Goal: Information Seeking & Learning: Understand process/instructions

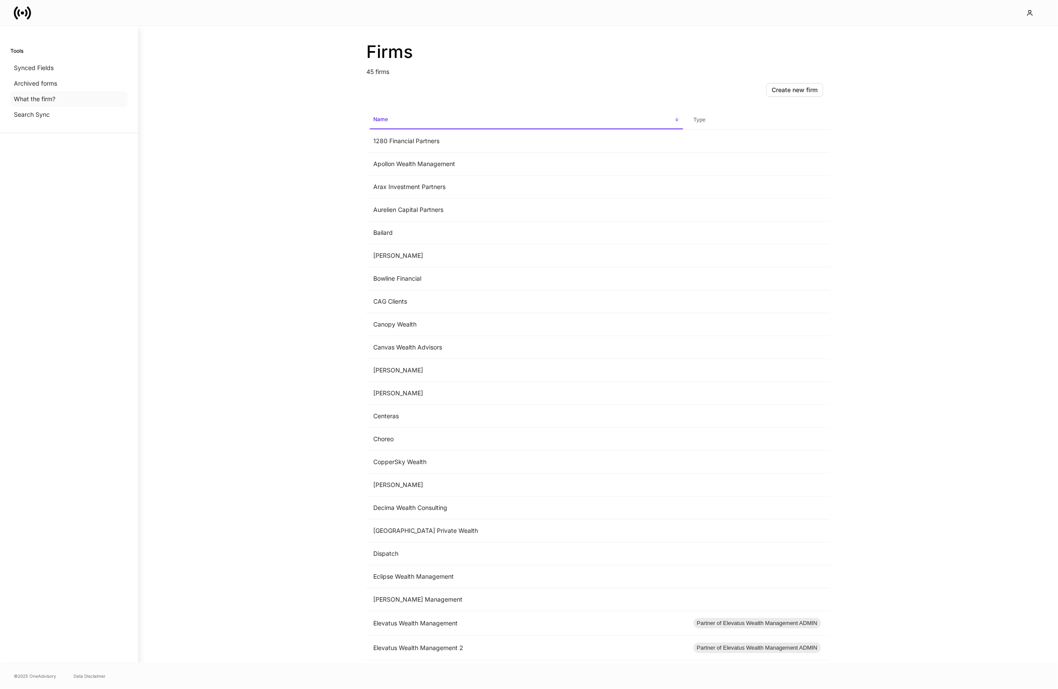
click at [51, 103] on p "What the firm?" at bounding box center [35, 99] width 42 height 9
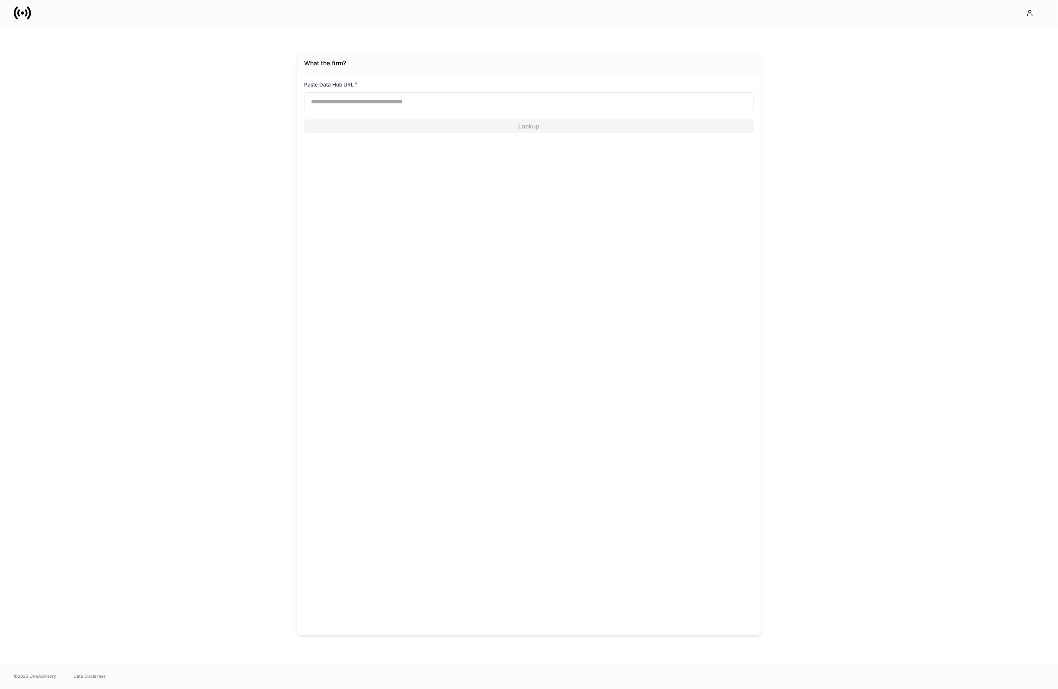
click at [320, 93] on input "text" at bounding box center [529, 101] width 450 height 19
paste input "**********"
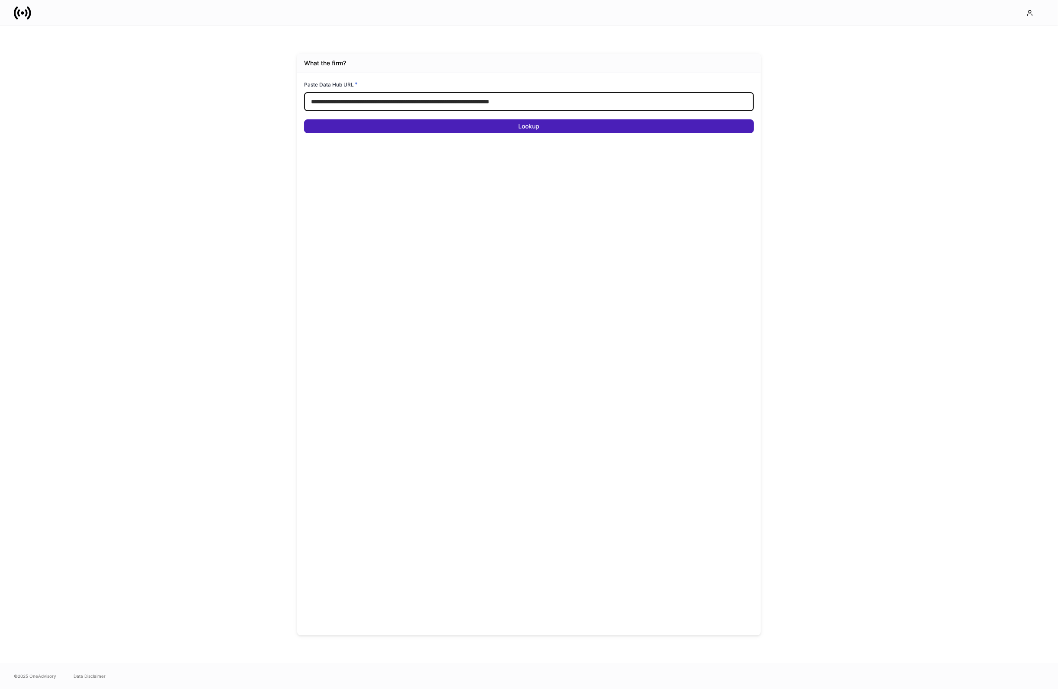
type input "**********"
click at [343, 129] on button "Lookup" at bounding box center [529, 126] width 450 height 14
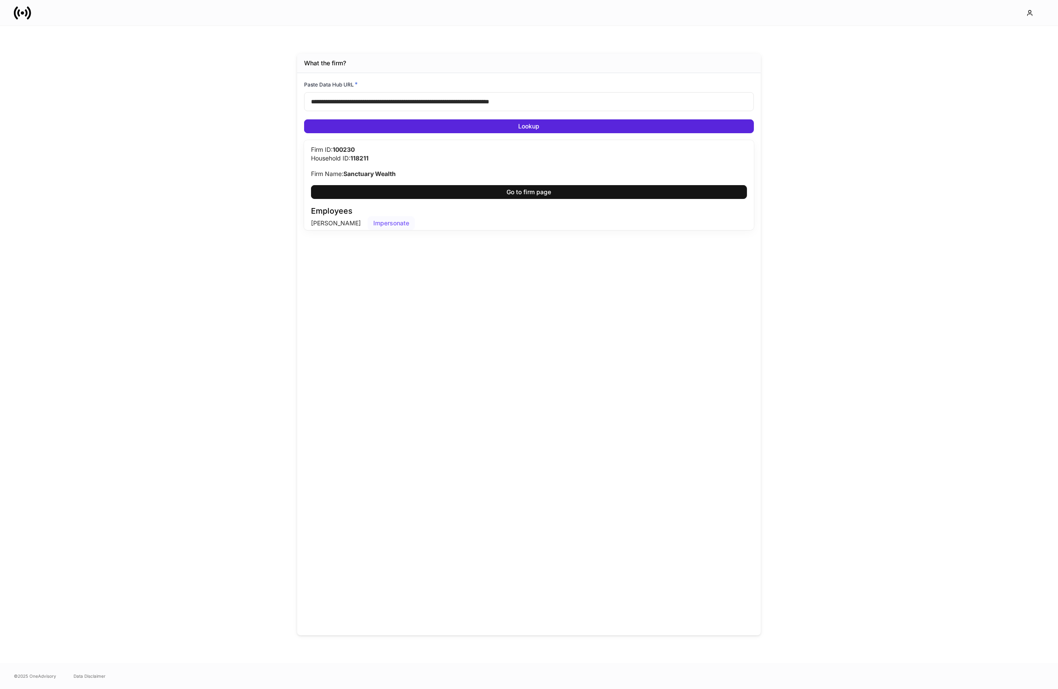
click at [368, 228] on button "Impersonate" at bounding box center [391, 223] width 47 height 14
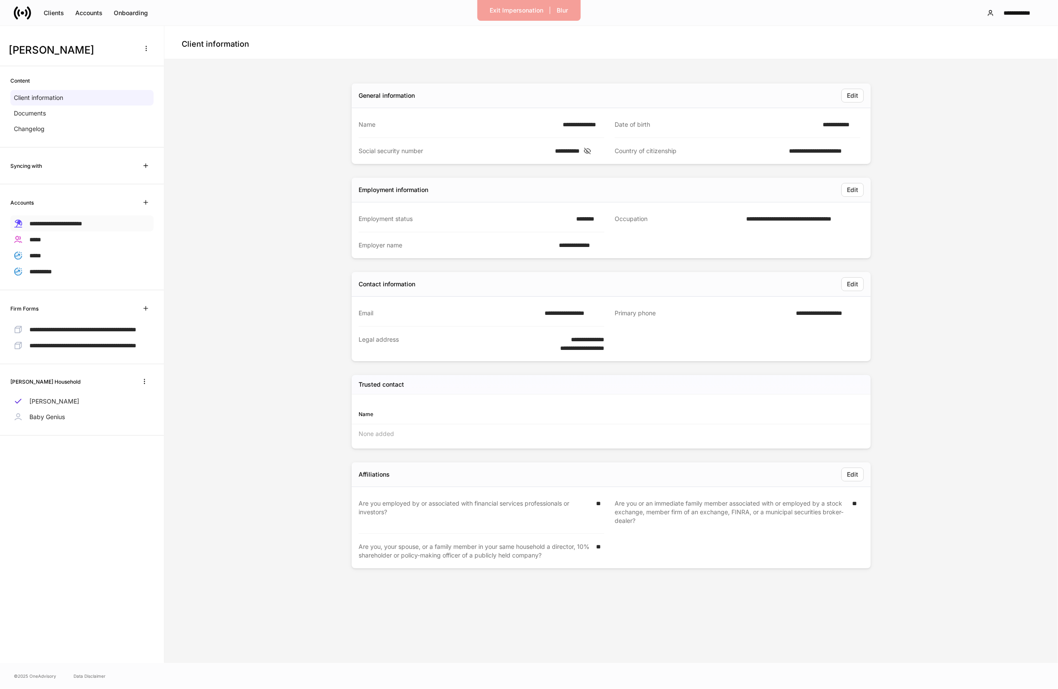
click at [102, 224] on div "**********" at bounding box center [81, 223] width 143 height 16
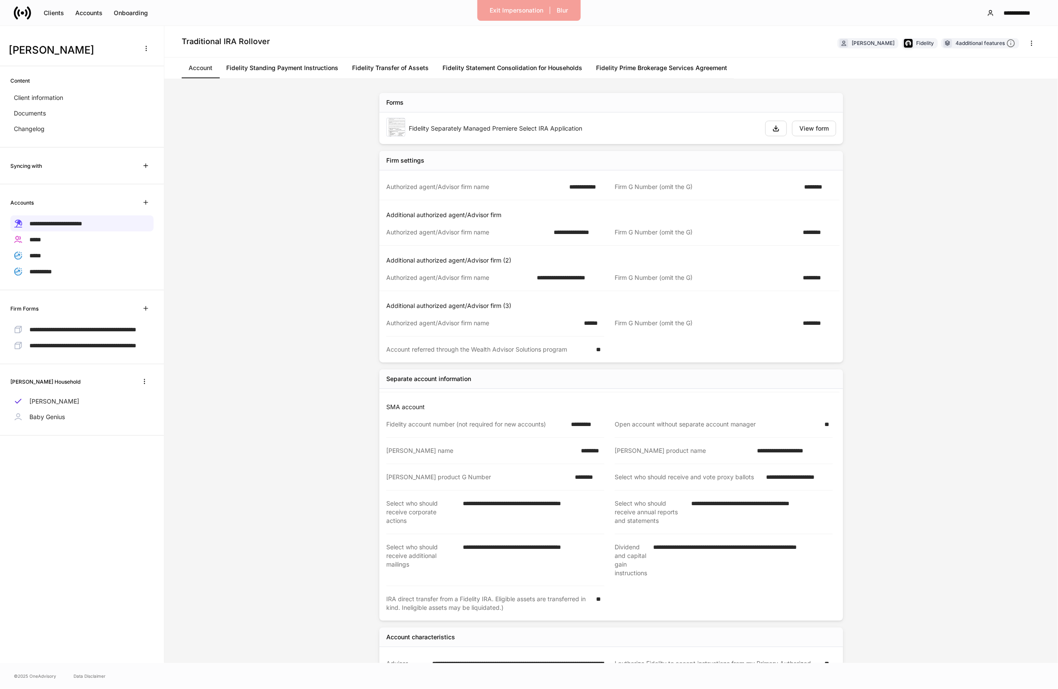
click at [281, 70] on link "Fidelity Standing Payment Instructions" at bounding box center [282, 68] width 126 height 21
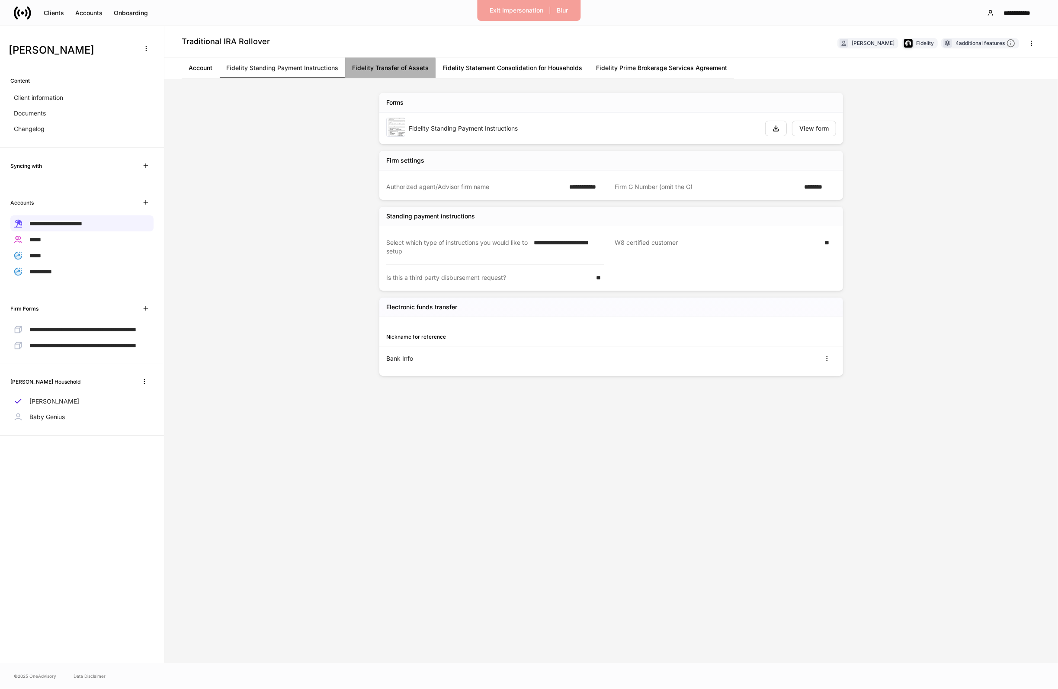
click at [378, 73] on link "Fidelity Transfer of Assets" at bounding box center [390, 68] width 90 height 21
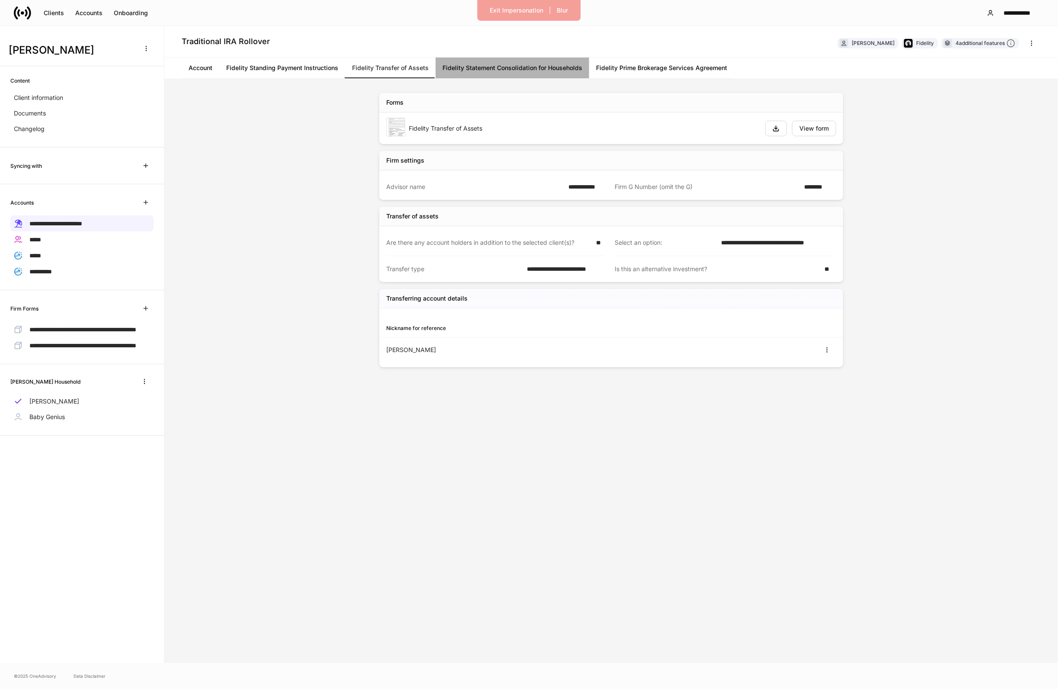
click at [491, 65] on link "Fidelity Statement Consolidation for Households" at bounding box center [512, 68] width 154 height 21
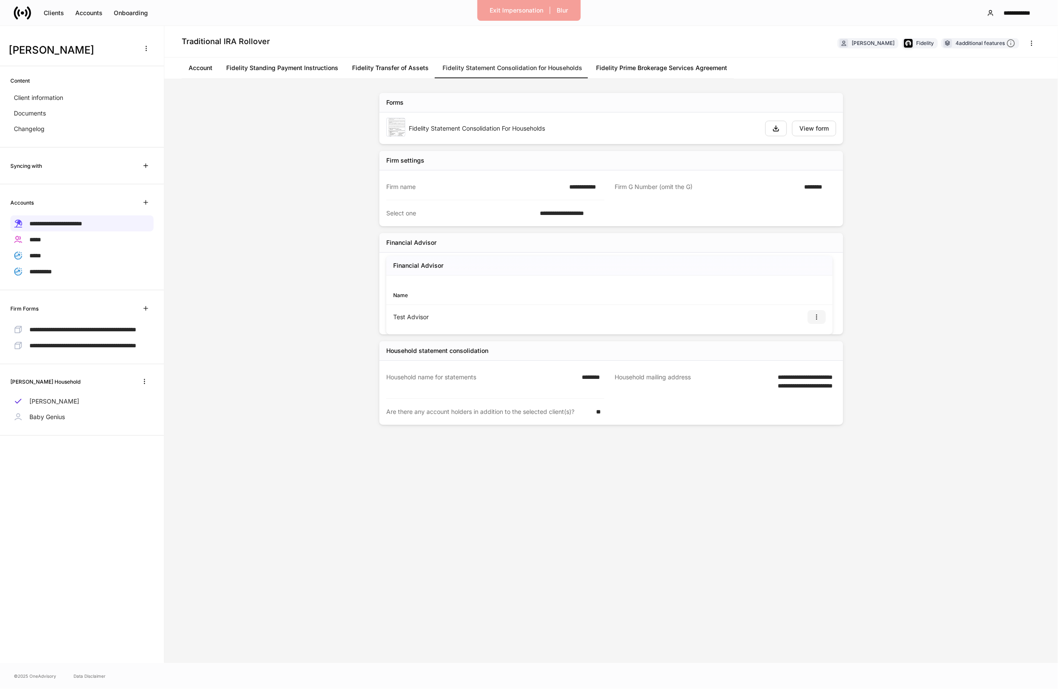
click at [813, 317] on icon "button" at bounding box center [816, 317] width 7 height 7
click at [809, 333] on li "View" at bounding box center [812, 339] width 28 height 14
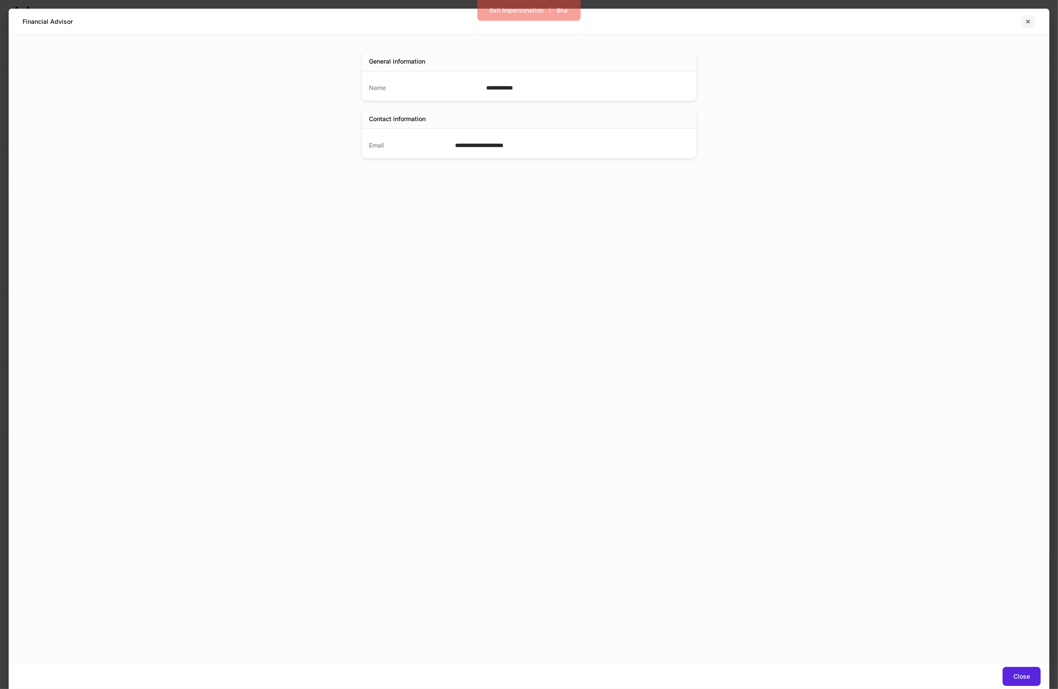
drag, startPoint x: 1030, startPoint y: 19, endPoint x: 1034, endPoint y: 37, distance: 18.6
click at [1030, 19] on icon "button" at bounding box center [1027, 21] width 7 height 7
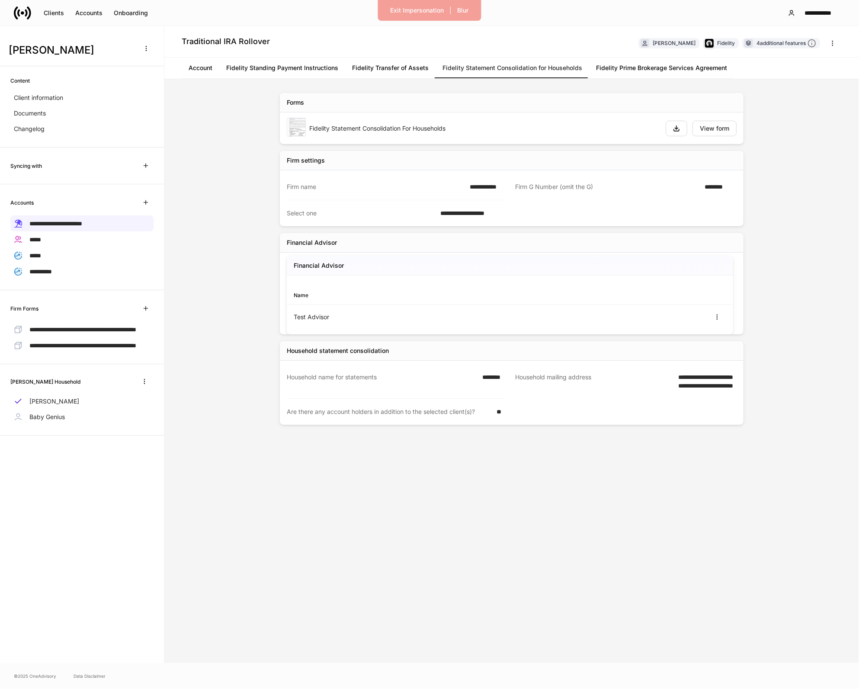
click at [362, 428] on div "**********" at bounding box center [511, 371] width 519 height 584
click at [420, 62] on link "Fidelity Transfer of Assets" at bounding box center [390, 68] width 90 height 21
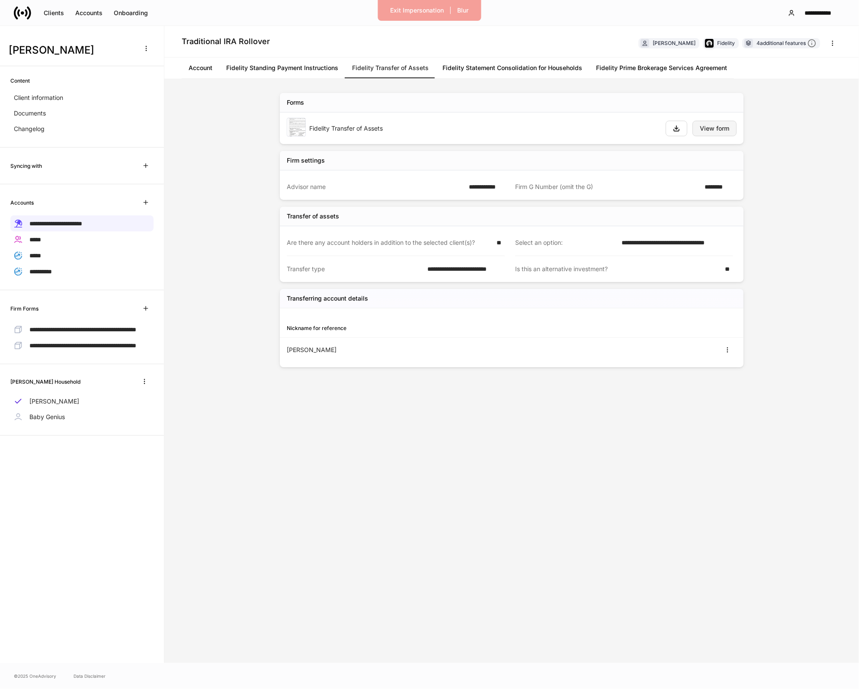
click at [726, 132] on button "View form" at bounding box center [714, 129] width 44 height 16
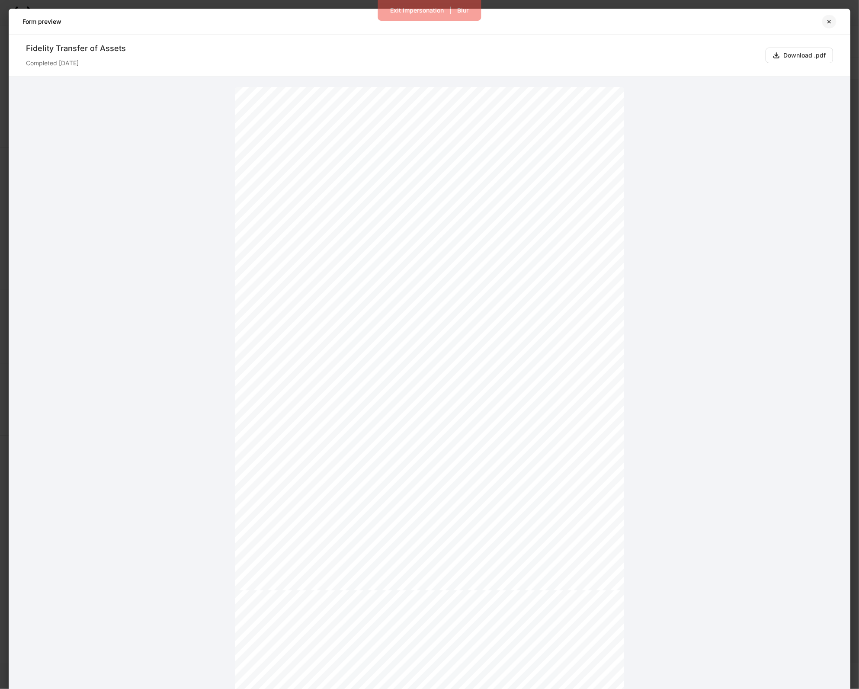
drag, startPoint x: 825, startPoint y: 22, endPoint x: 778, endPoint y: 92, distance: 83.7
click at [825, 22] on icon "button" at bounding box center [828, 21] width 7 height 7
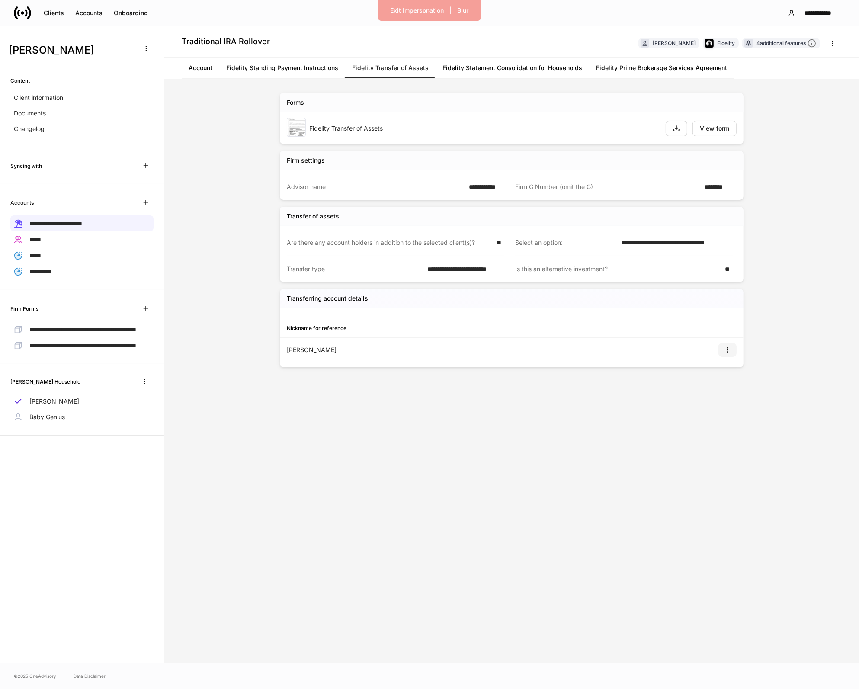
click at [725, 355] on button "button" at bounding box center [727, 350] width 18 height 14
click at [717, 368] on li "View" at bounding box center [723, 372] width 28 height 14
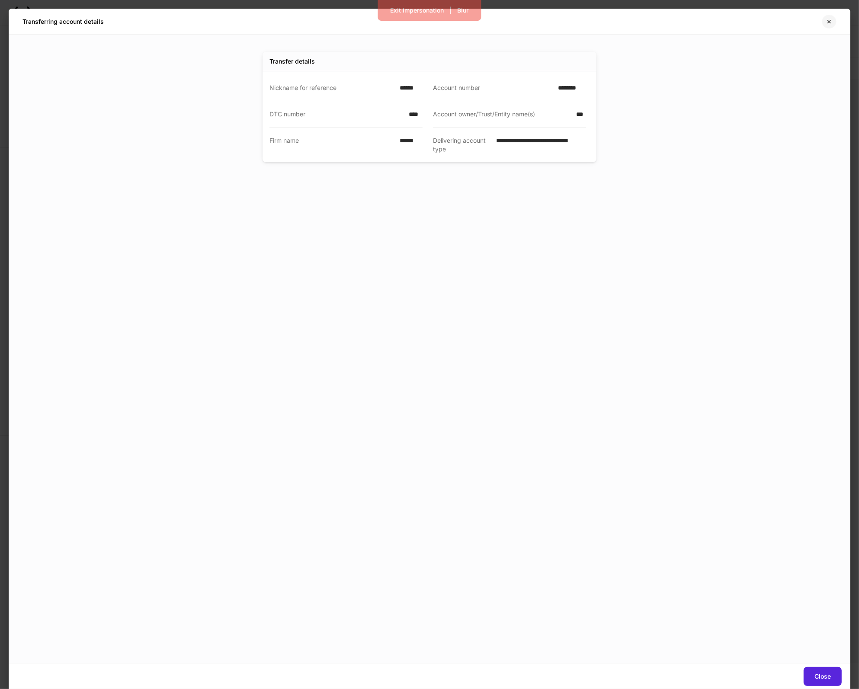
drag, startPoint x: 827, startPoint y: 22, endPoint x: 734, endPoint y: 107, distance: 125.5
click at [827, 22] on icon "button" at bounding box center [828, 21] width 7 height 7
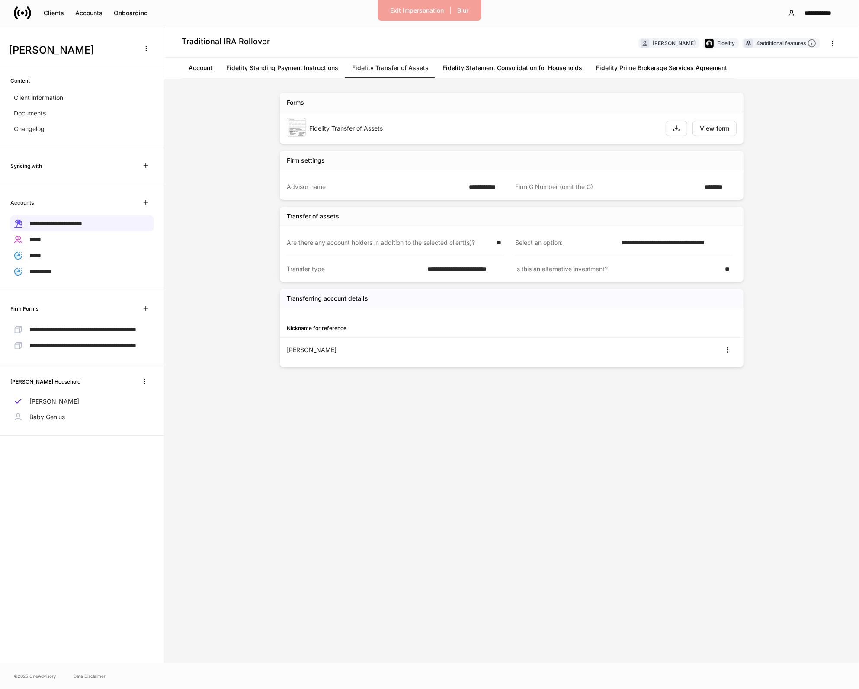
click at [742, 129] on div "Fidelity Transfer of Assets View form" at bounding box center [512, 128] width 464 height 32
click at [727, 129] on div "View form" at bounding box center [714, 128] width 29 height 6
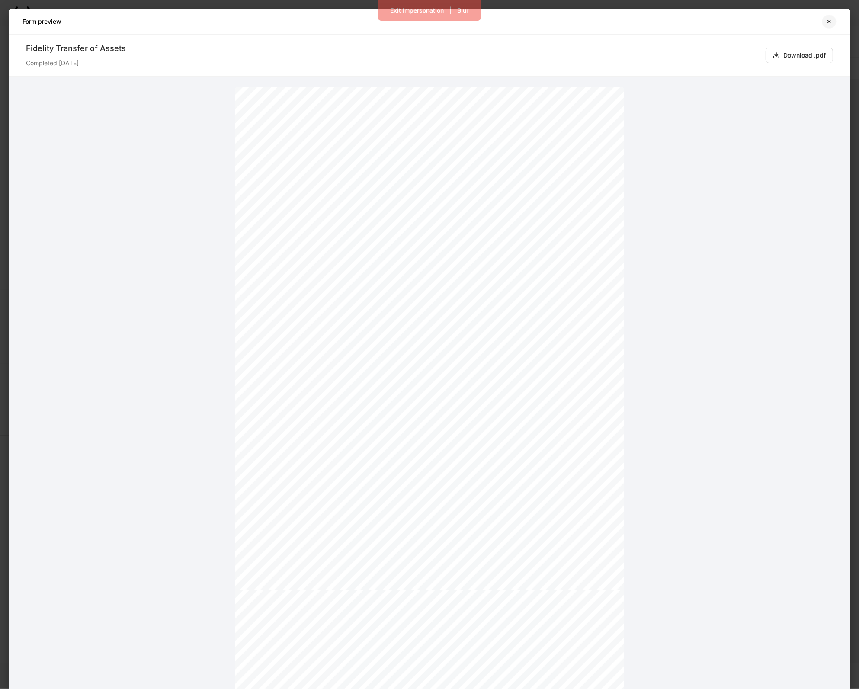
click at [830, 19] on icon "button" at bounding box center [828, 21] width 7 height 7
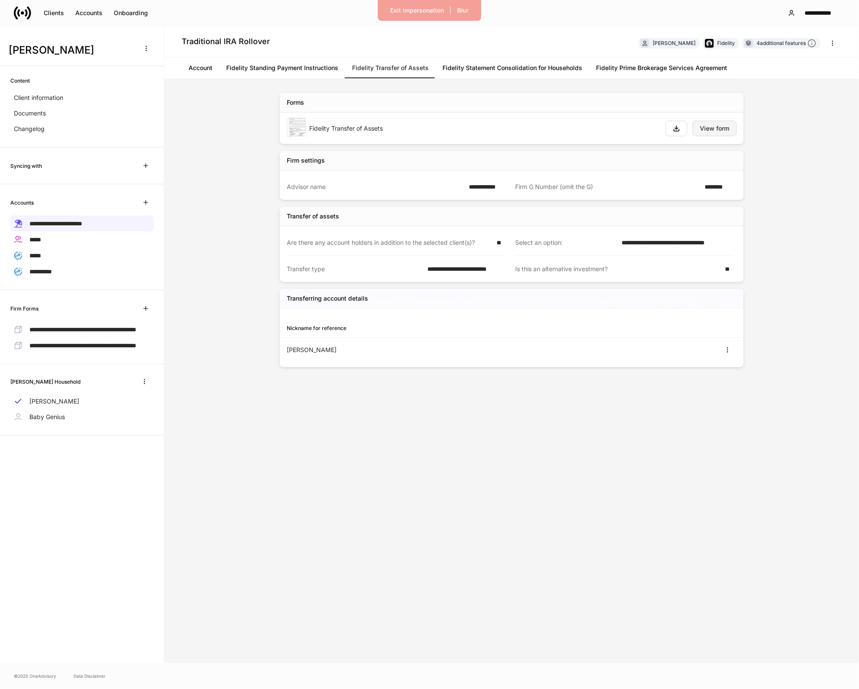
click at [692, 124] on button "View form" at bounding box center [714, 129] width 44 height 16
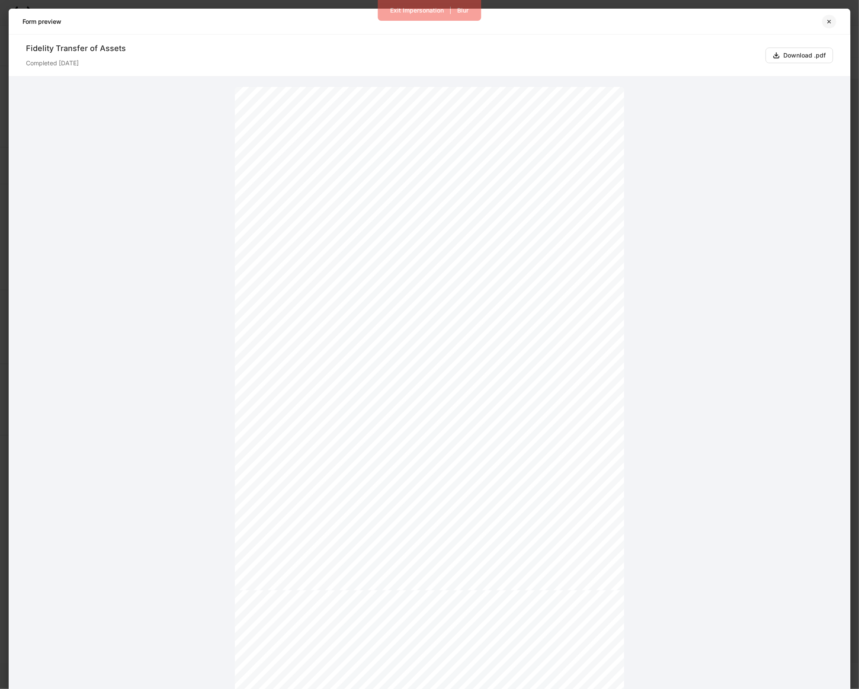
click at [831, 26] on button "button" at bounding box center [829, 22] width 15 height 14
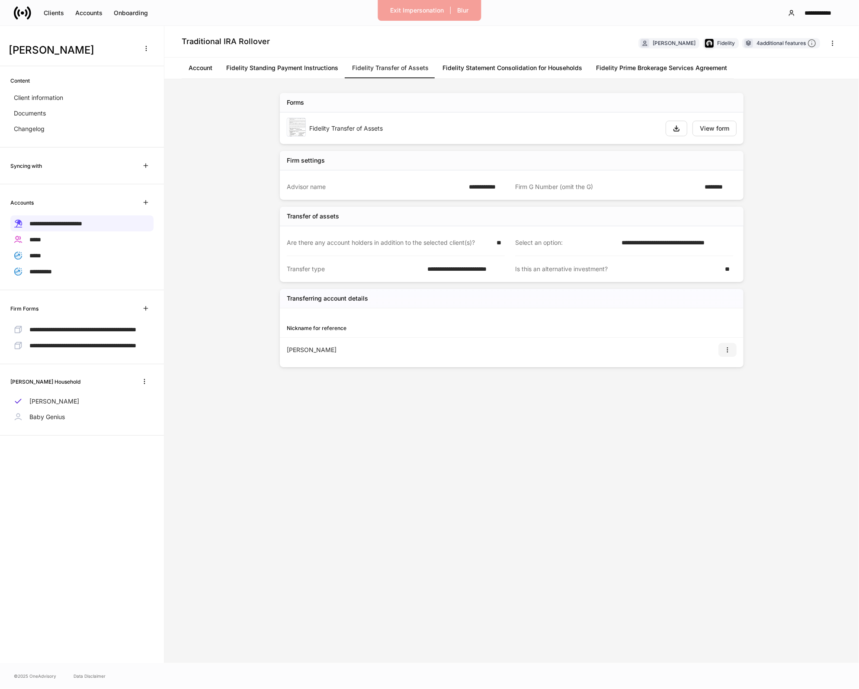
click at [727, 352] on icon "button" at bounding box center [727, 350] width 0 height 5
click at [720, 368] on li "View" at bounding box center [723, 372] width 28 height 14
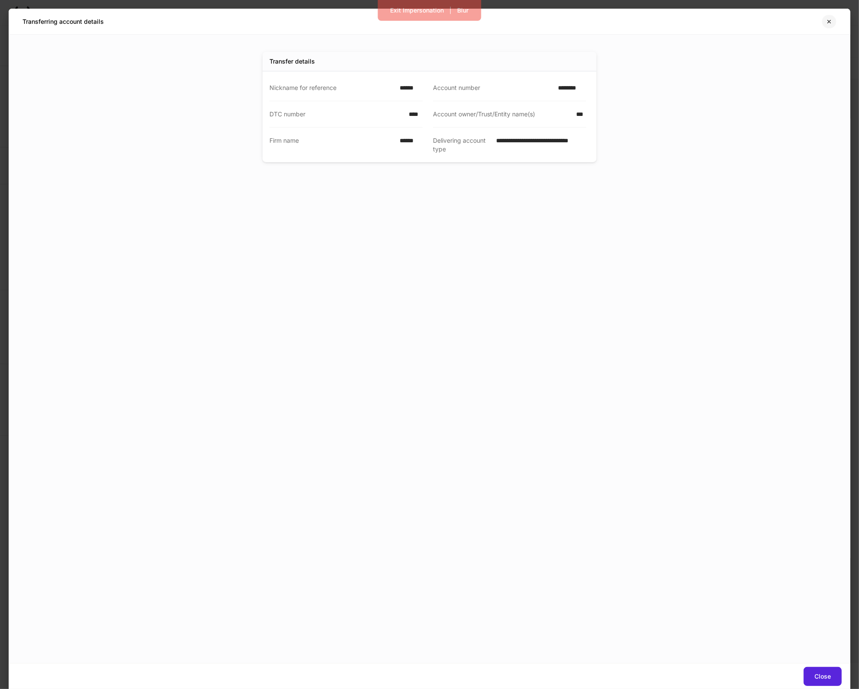
click at [829, 25] on button "button" at bounding box center [829, 22] width 15 height 14
